Goal: Find contact information: Find contact information

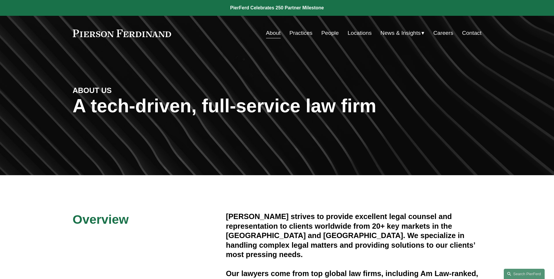
scroll to position [133, 0]
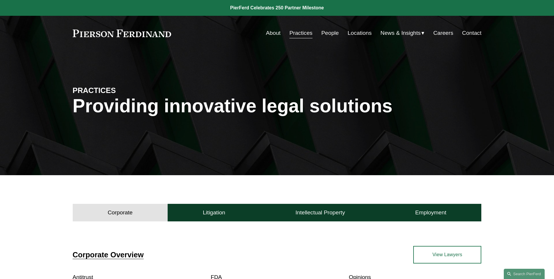
click at [341, 28] on nav "About Practices People Locations News & Insights News Insights Blogs Careers Co…" at bounding box center [373, 32] width 215 height 11
click at [329, 33] on link "People" at bounding box center [330, 32] width 18 height 11
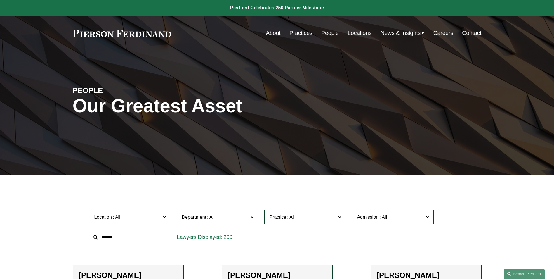
click at [123, 238] on input "text" at bounding box center [130, 237] width 82 height 14
type input "****"
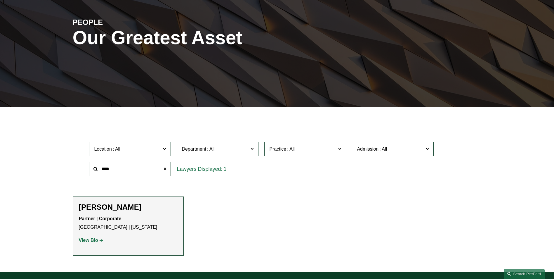
scroll to position [88, 0]
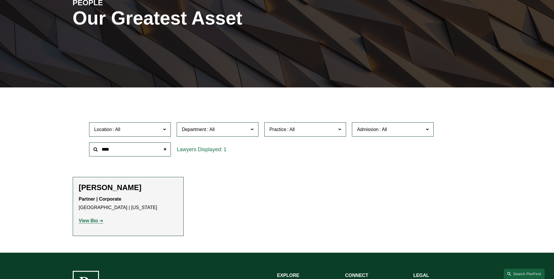
click at [99, 187] on h2 "[PERSON_NAME]" at bounding box center [128, 187] width 99 height 9
click at [84, 222] on strong "View Bio" at bounding box center [88, 220] width 19 height 5
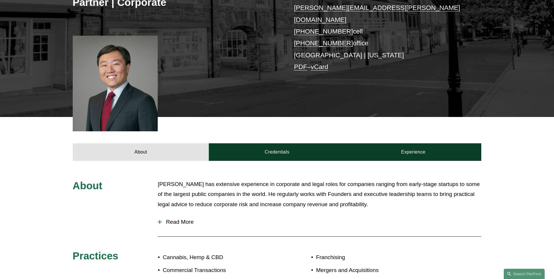
scroll to position [126, 0]
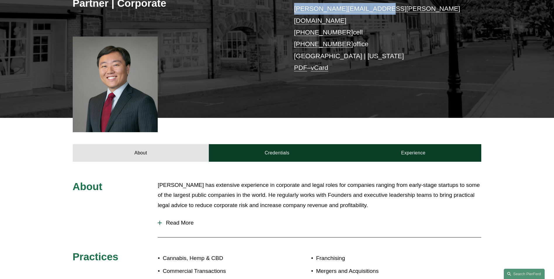
drag, startPoint x: 293, startPoint y: 8, endPoint x: 372, endPoint y: 8, distance: 79.4
click at [372, 8] on div "Kenneth Liao Partner | Corporate kenneth.liao@pierferd.com +1.646.678.2359 cell…" at bounding box center [277, 30] width 554 height 176
copy link "kenneth.liao@pierferd.com"
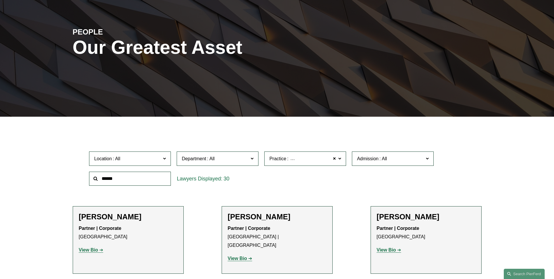
scroll to position [78, 0]
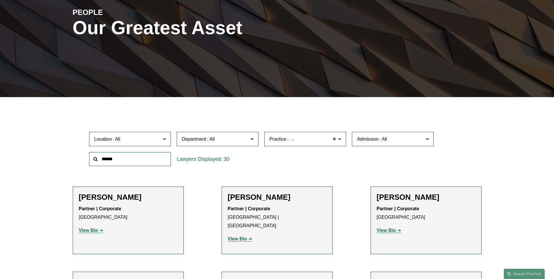
click at [128, 165] on input "text" at bounding box center [130, 159] width 82 height 14
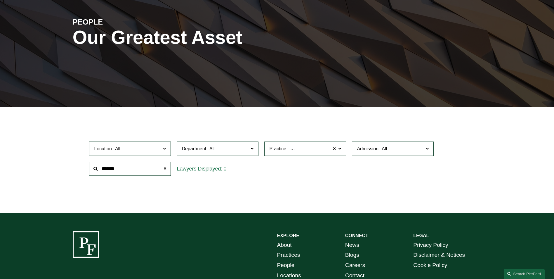
scroll to position [68, 0]
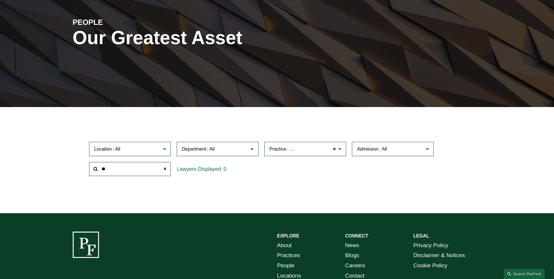
type input "*"
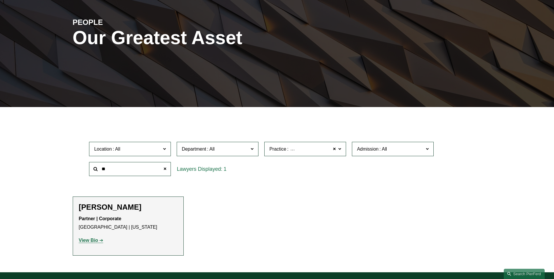
type input "*"
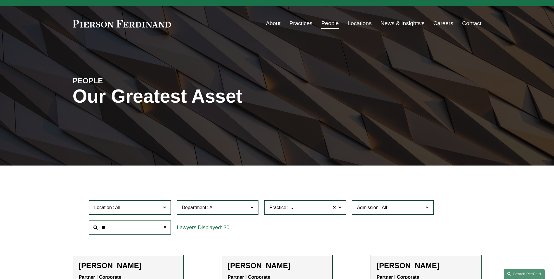
scroll to position [0, 0]
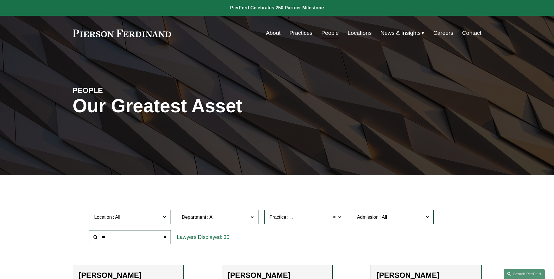
type input "**"
